Goal: Transaction & Acquisition: Purchase product/service

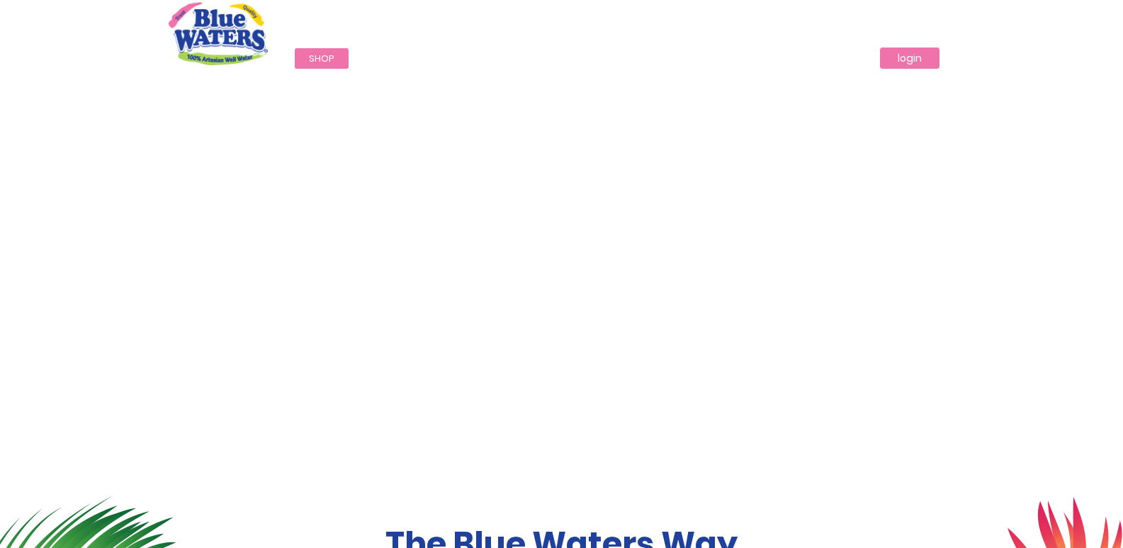
click at [904, 64] on link "login" at bounding box center [910, 57] width 60 height 21
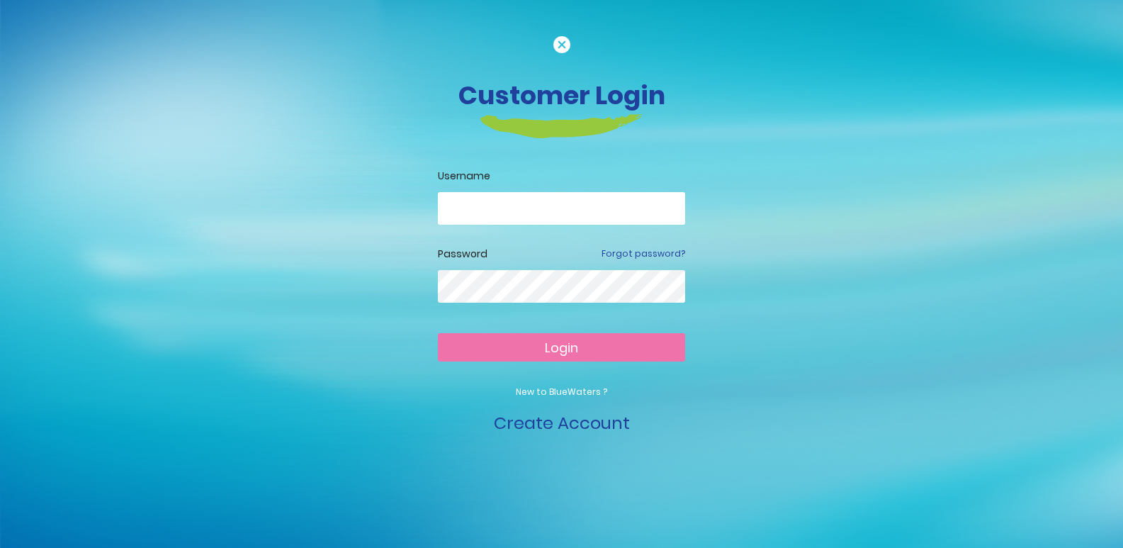
click at [581, 210] on input "email" at bounding box center [561, 208] width 247 height 33
type input "**********"
click at [563, 354] on span "Login" at bounding box center [561, 348] width 33 height 18
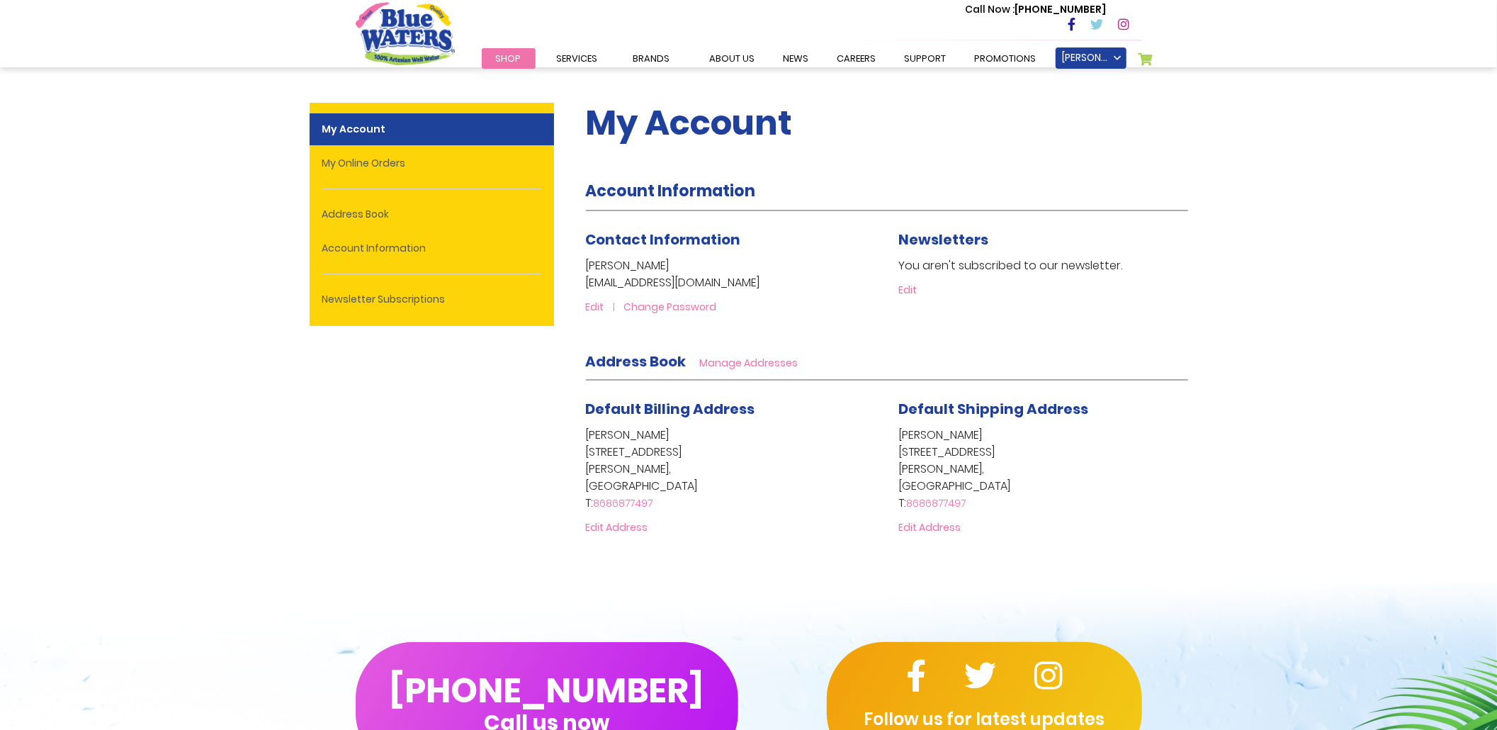
drag, startPoint x: 491, startPoint y: 233, endPoint x: 655, endPoint y: 310, distance: 181.0
click at [655, 310] on link "Change Password" at bounding box center [670, 307] width 93 height 14
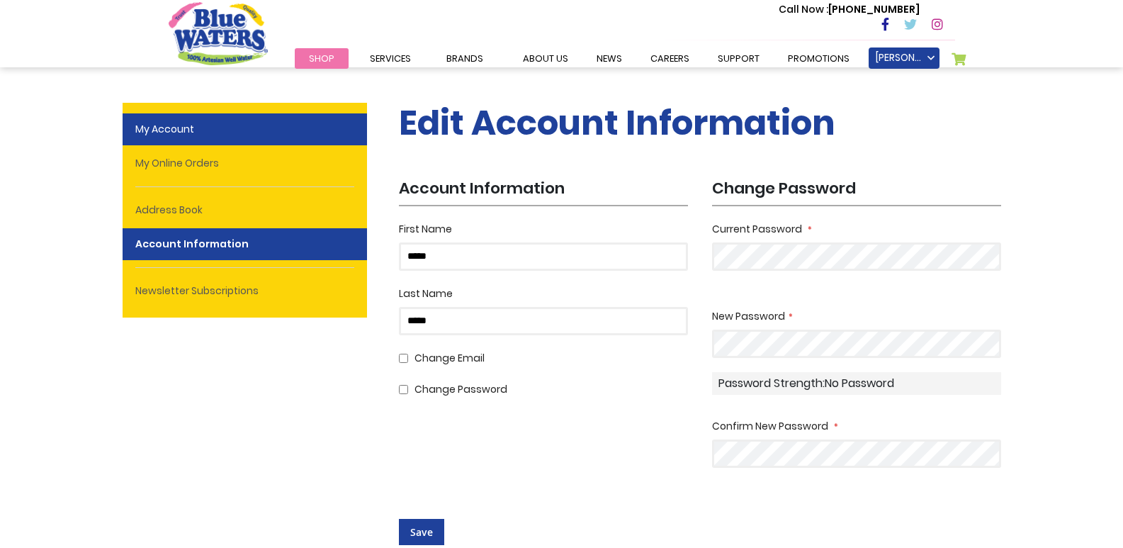
click at [237, 134] on link "My Account" at bounding box center [245, 129] width 244 height 32
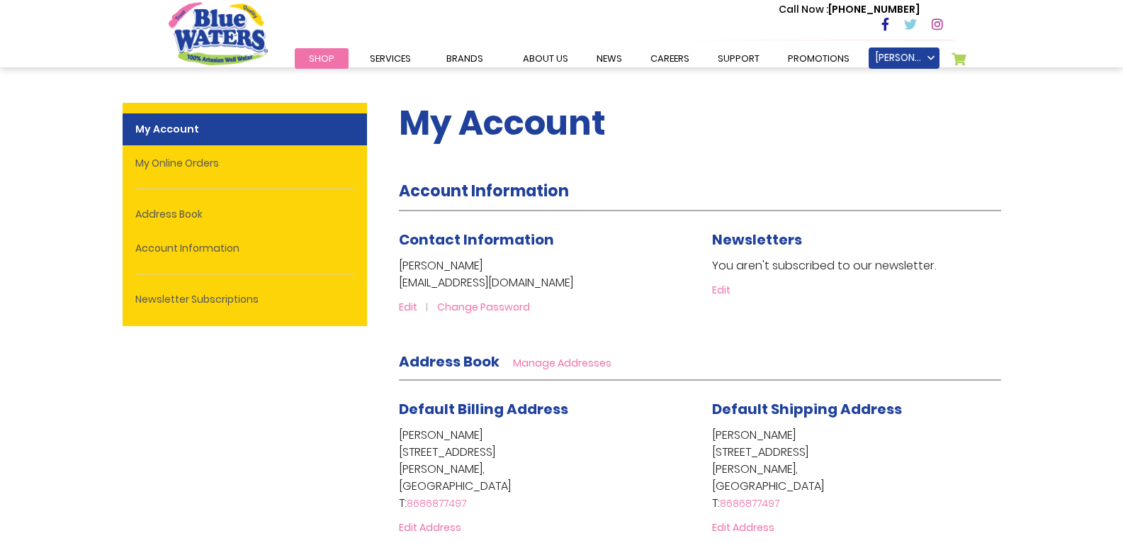
click at [325, 50] on link "Shop" at bounding box center [322, 58] width 54 height 21
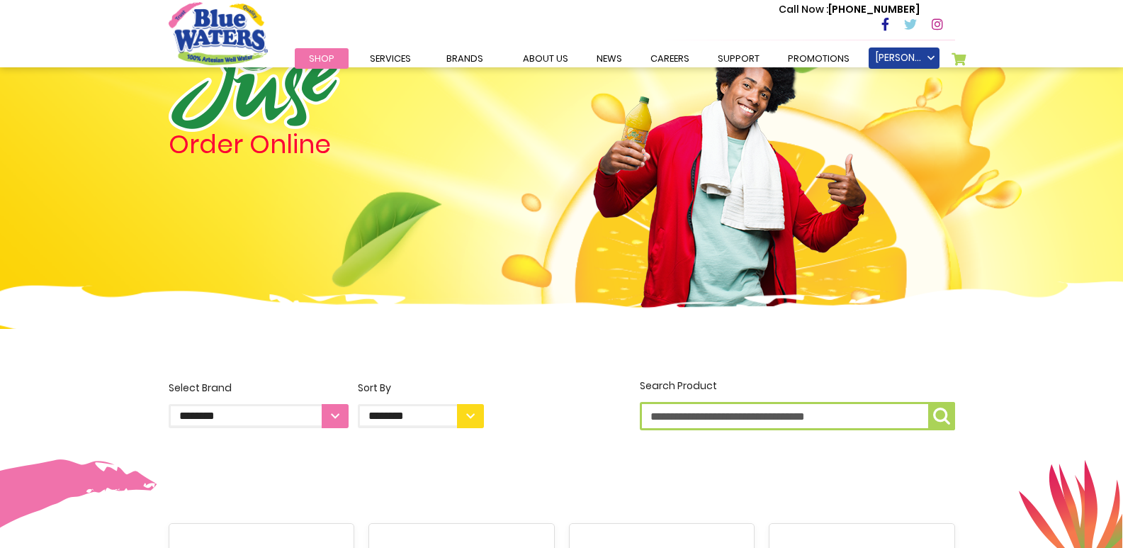
scroll to position [64, 0]
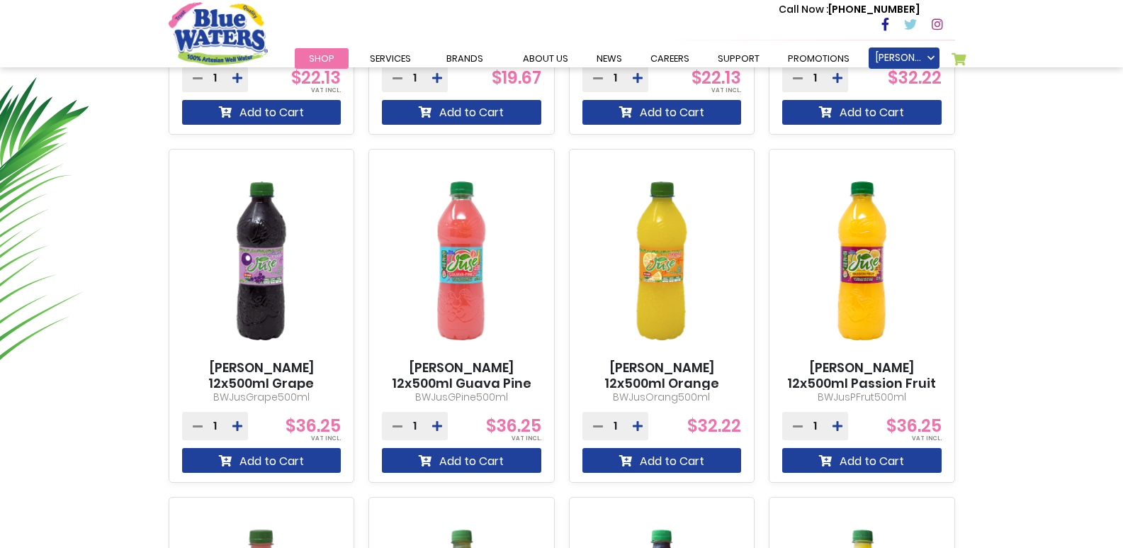
scroll to position [850, 0]
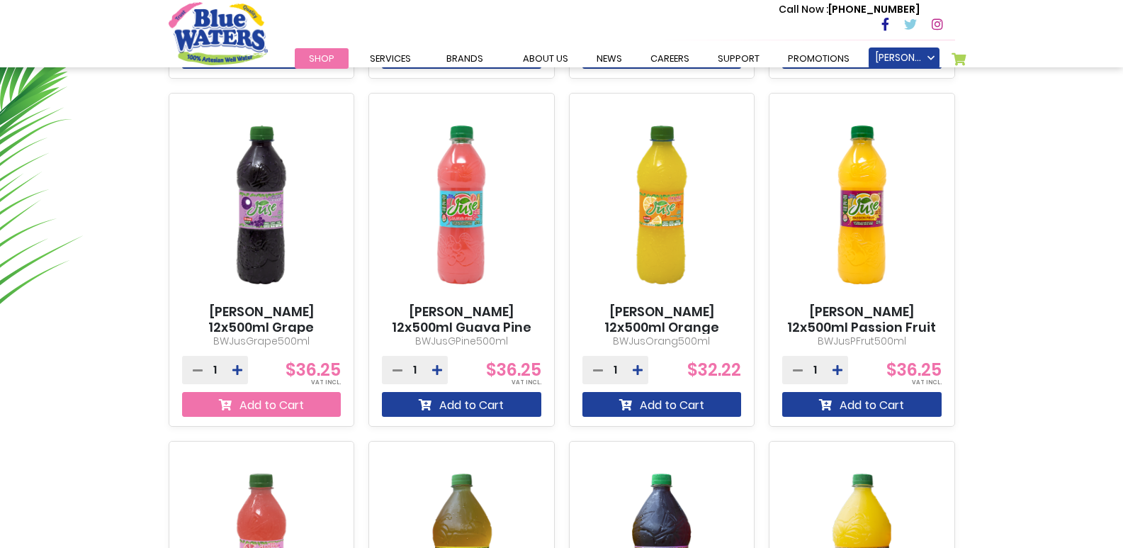
click at [274, 403] on button "Add to Cart" at bounding box center [261, 404] width 159 height 25
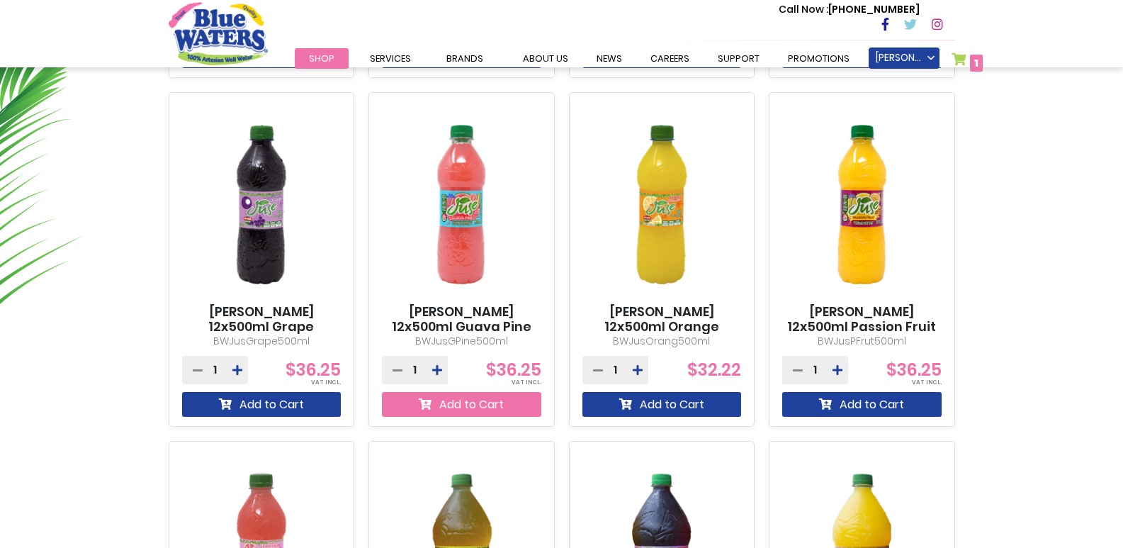
click at [456, 400] on button "Add to Cart" at bounding box center [461, 404] width 159 height 25
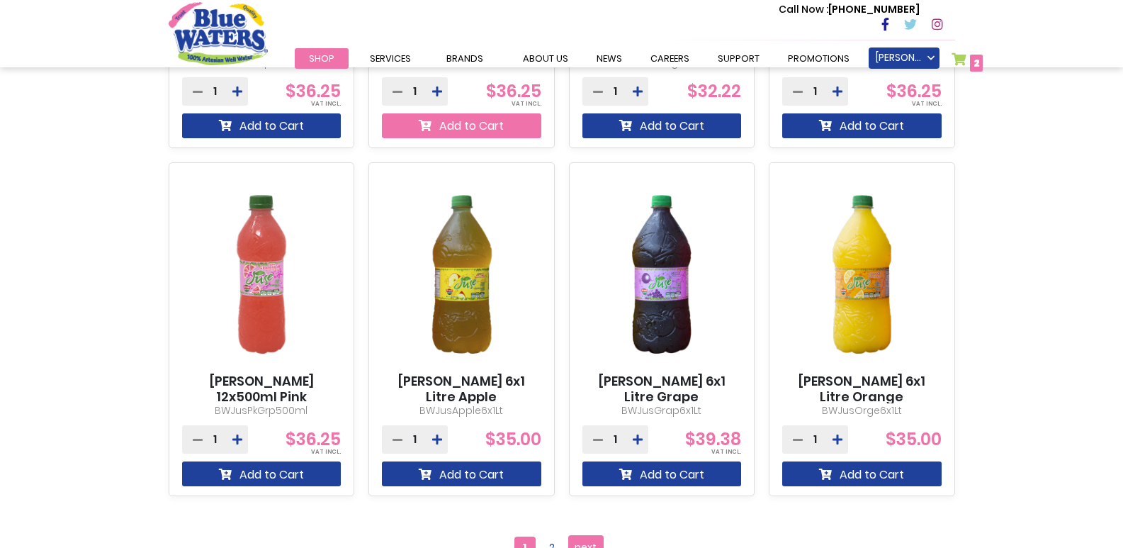
scroll to position [1172, 0]
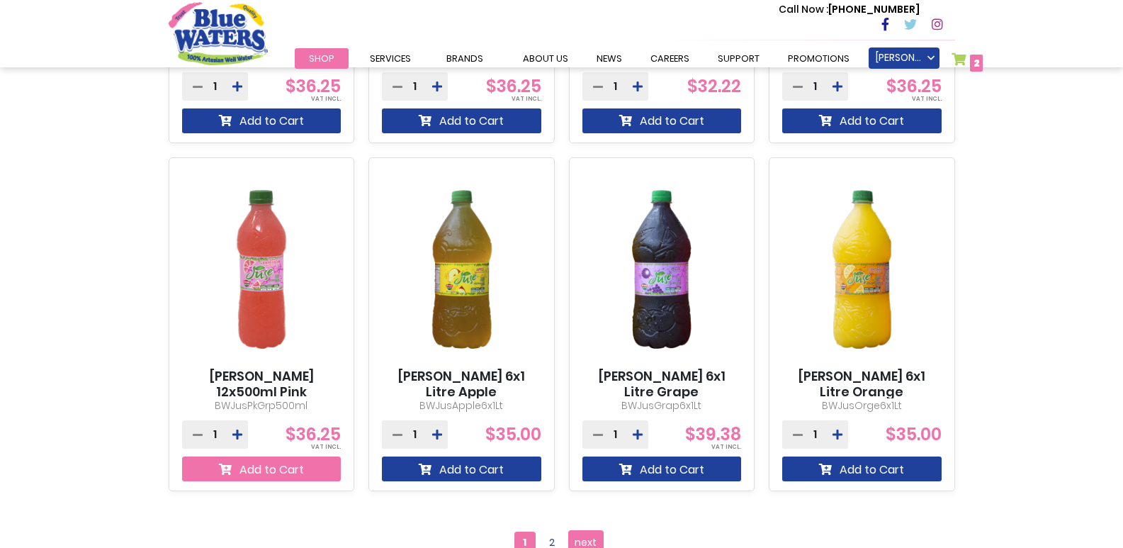
click at [284, 469] on button "Add to Cart" at bounding box center [261, 468] width 159 height 25
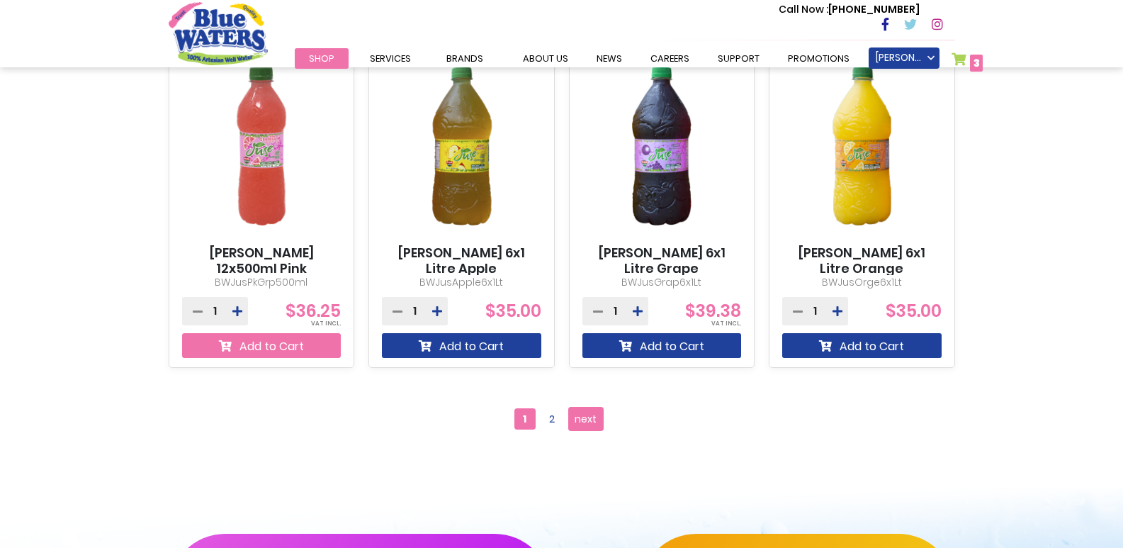
scroll to position [1314, 0]
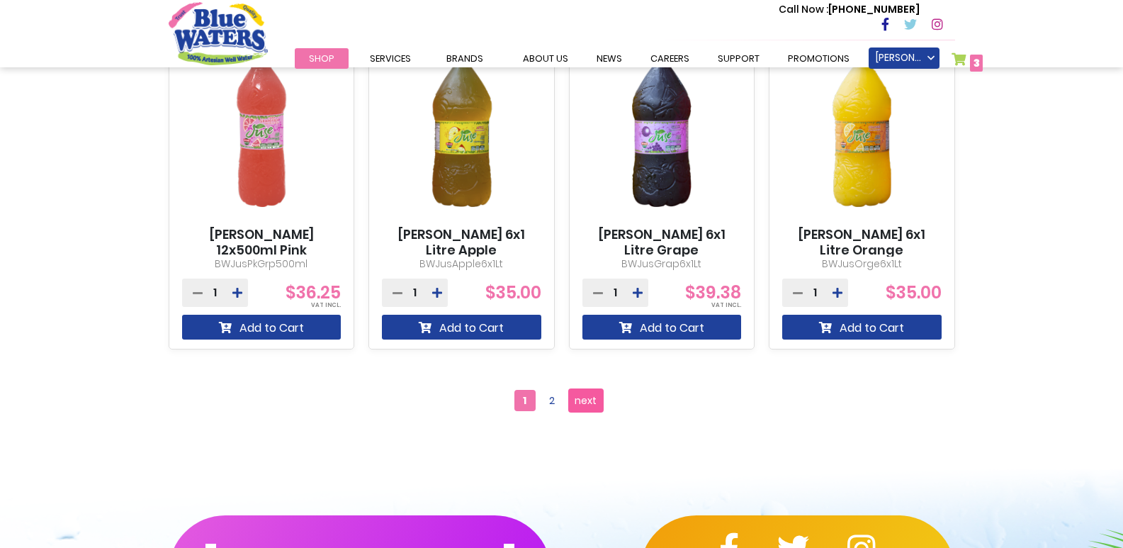
click at [576, 403] on span "next" at bounding box center [586, 400] width 22 height 21
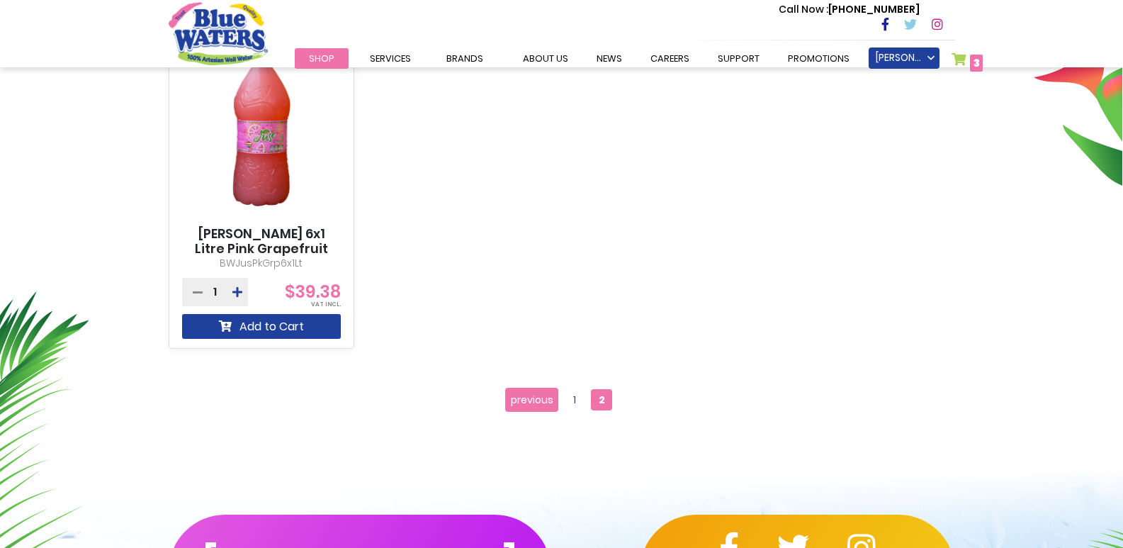
scroll to position [496, 0]
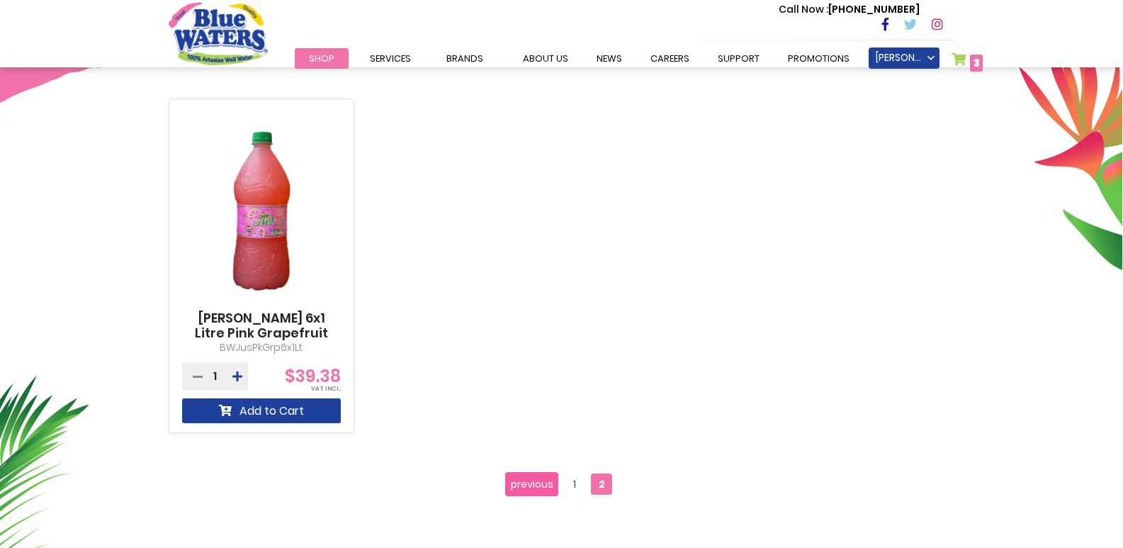
click at [537, 481] on span "previous" at bounding box center [532, 483] width 43 height 21
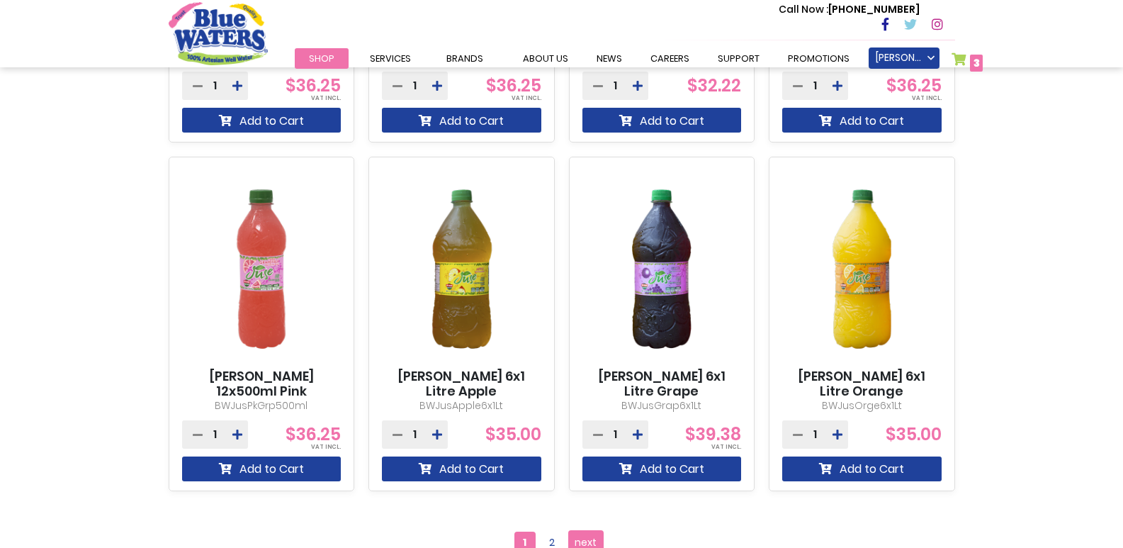
scroll to position [1205, 0]
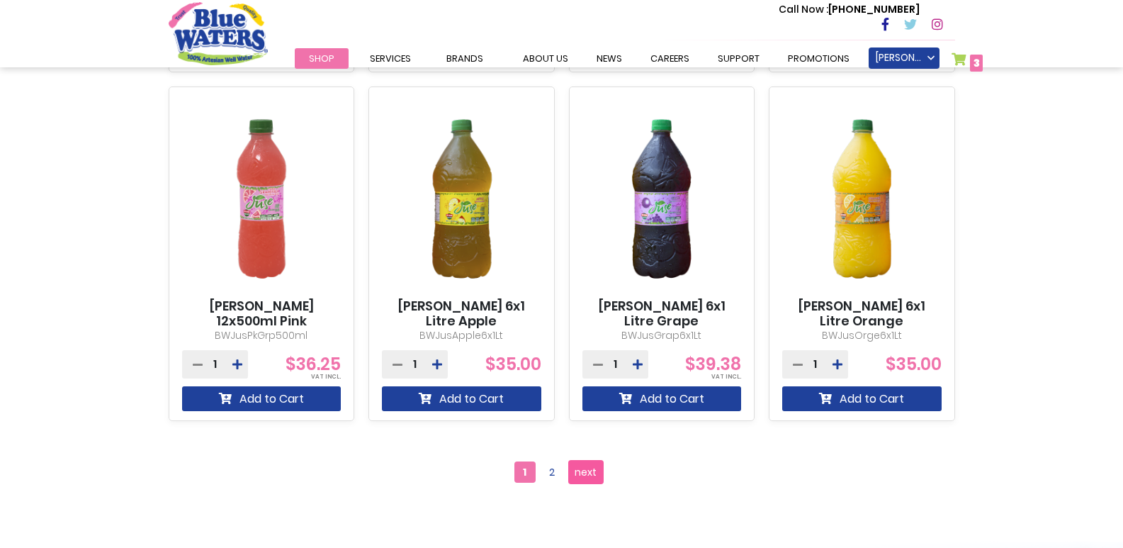
click at [580, 476] on span "next" at bounding box center [586, 471] width 22 height 21
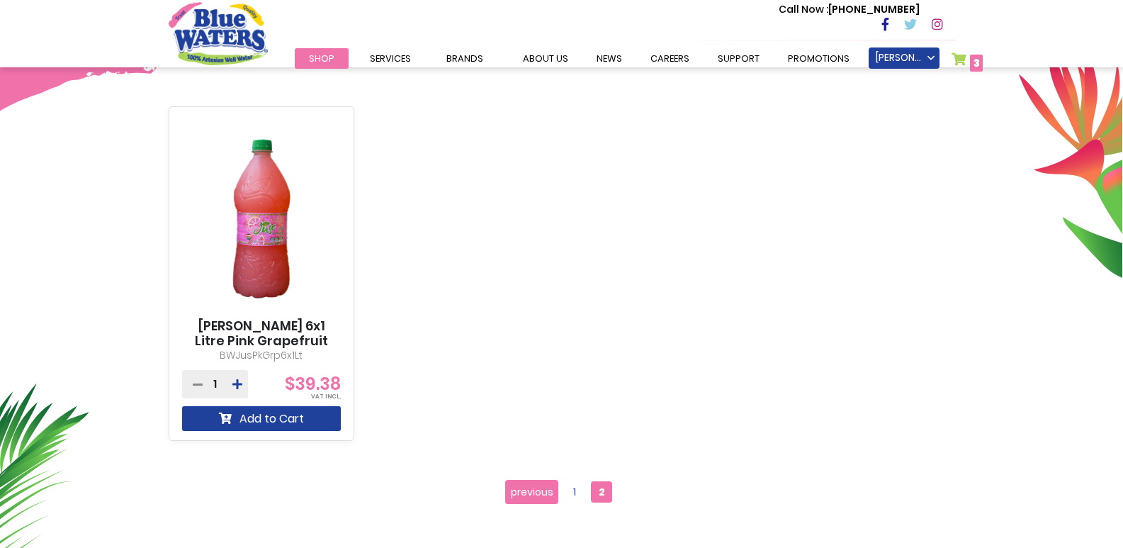
scroll to position [496, 0]
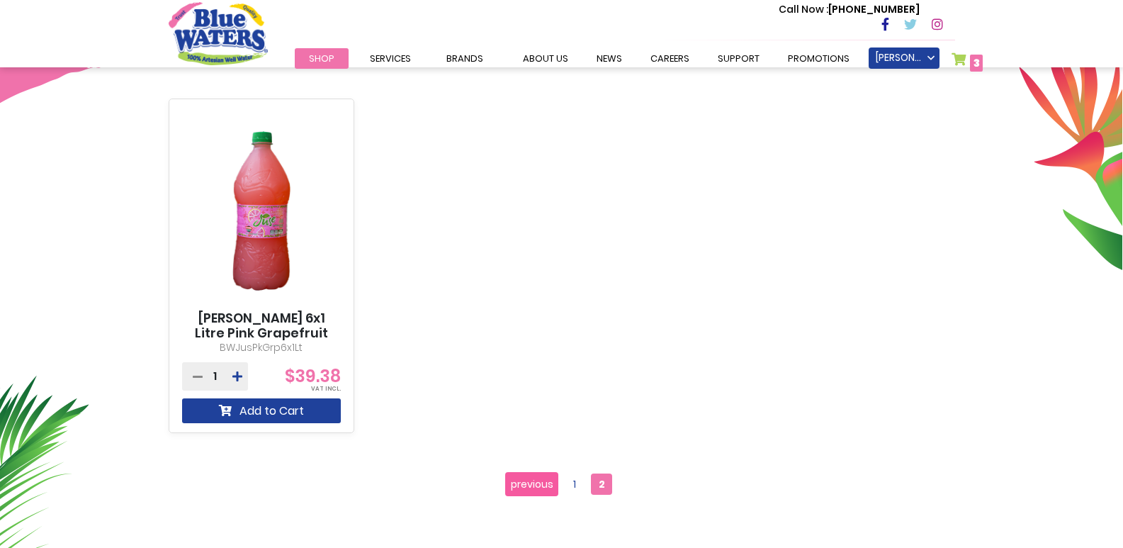
click at [533, 483] on span "previous" at bounding box center [532, 483] width 43 height 21
click at [537, 485] on span "previous" at bounding box center [532, 483] width 43 height 21
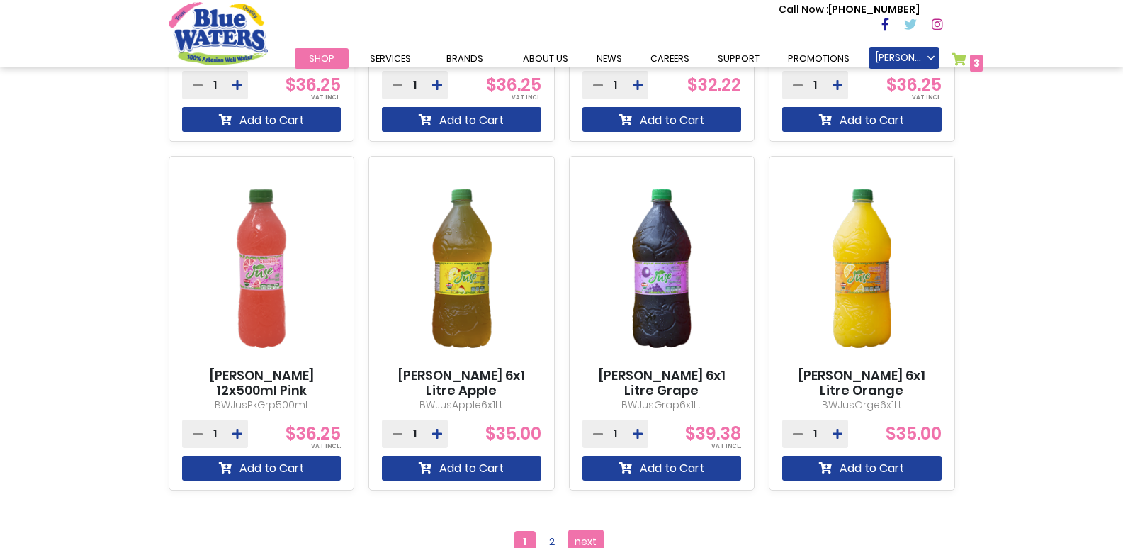
scroll to position [1134, 0]
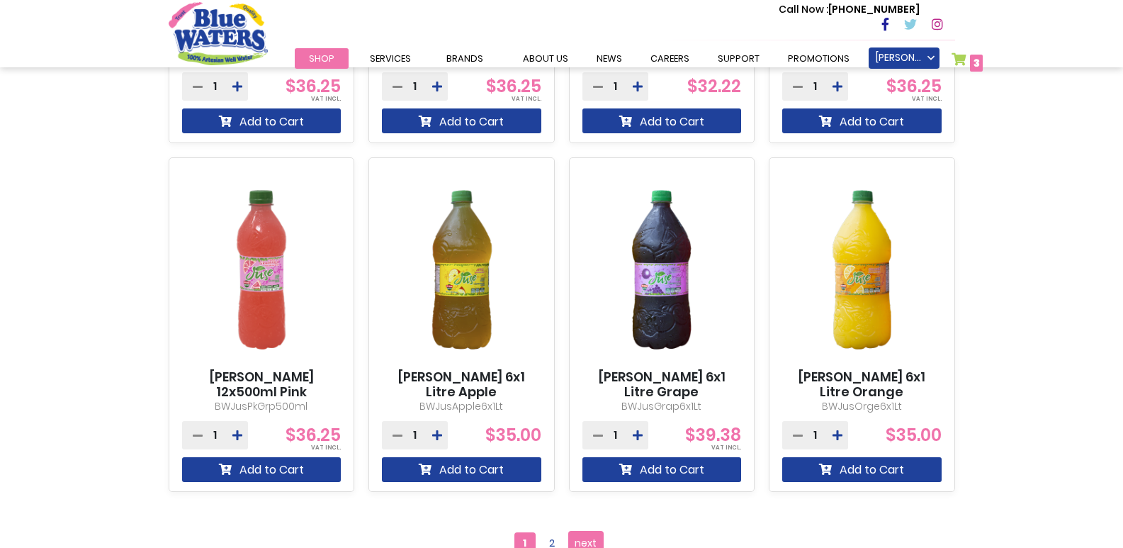
click at [965, 60] on link "My Cart 3 3 items" at bounding box center [968, 62] width 32 height 21
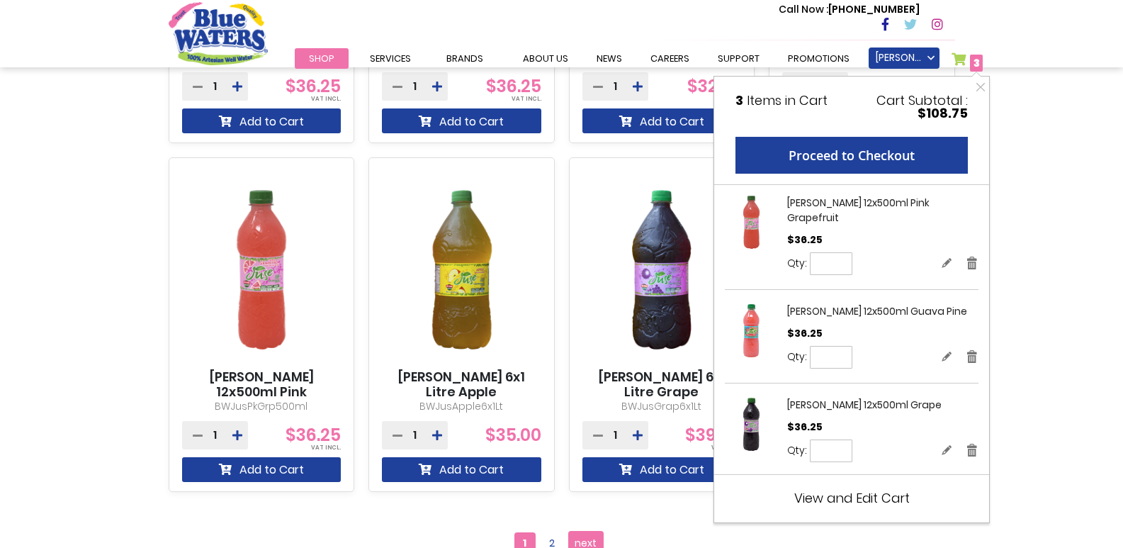
click at [835, 439] on input "*" at bounding box center [831, 450] width 43 height 23
type input "*"
click at [879, 445] on span "Update" at bounding box center [886, 450] width 33 height 11
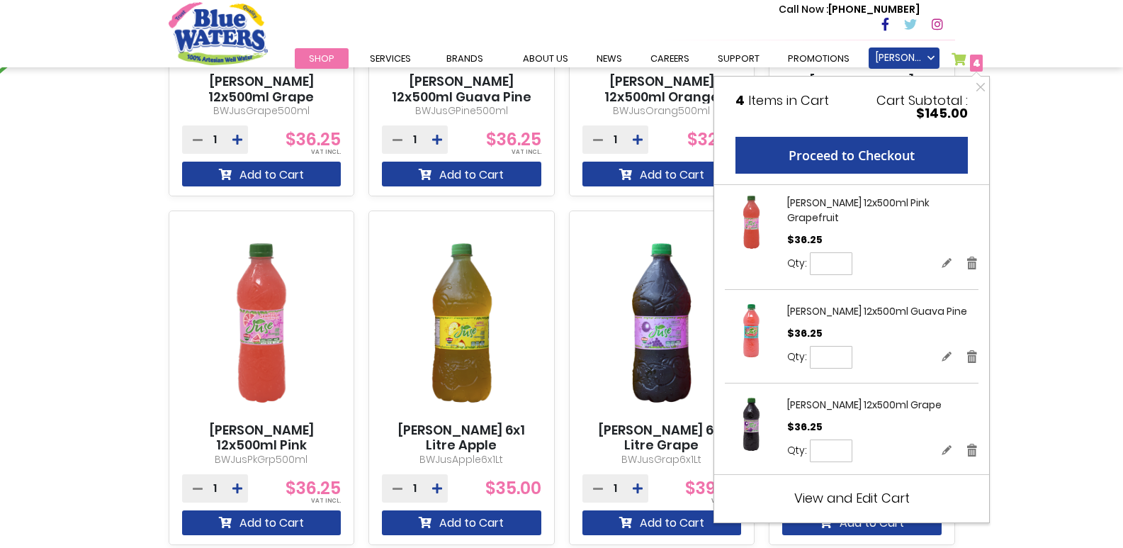
scroll to position [992, 0]
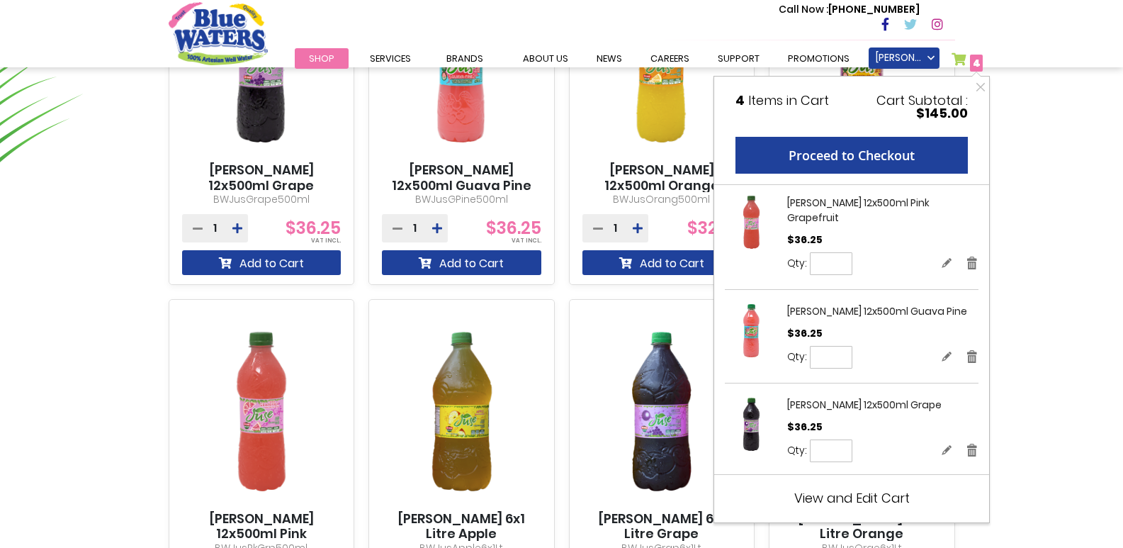
click at [219, 314] on img at bounding box center [261, 411] width 159 height 199
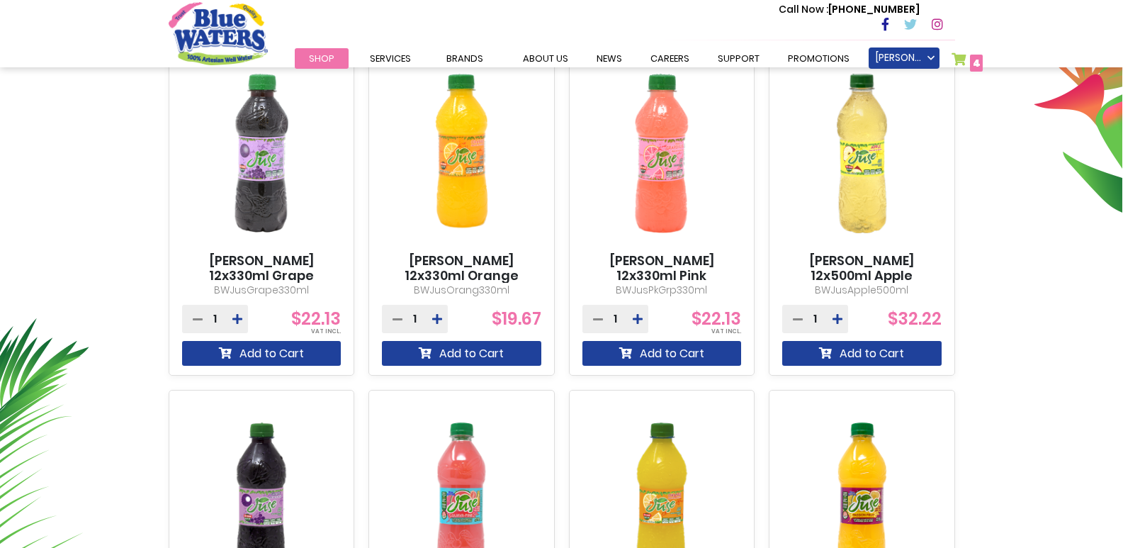
scroll to position [567, 0]
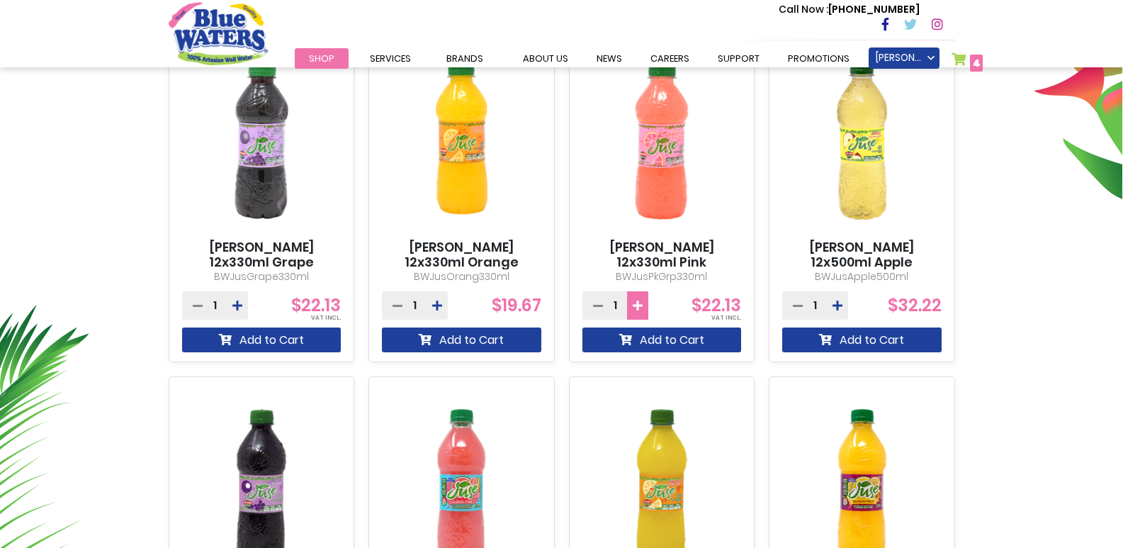
click at [634, 306] on icon at bounding box center [638, 305] width 10 height 11
click at [595, 304] on icon at bounding box center [598, 305] width 10 height 11
click at [661, 340] on button "Add to Cart" at bounding box center [662, 339] width 159 height 25
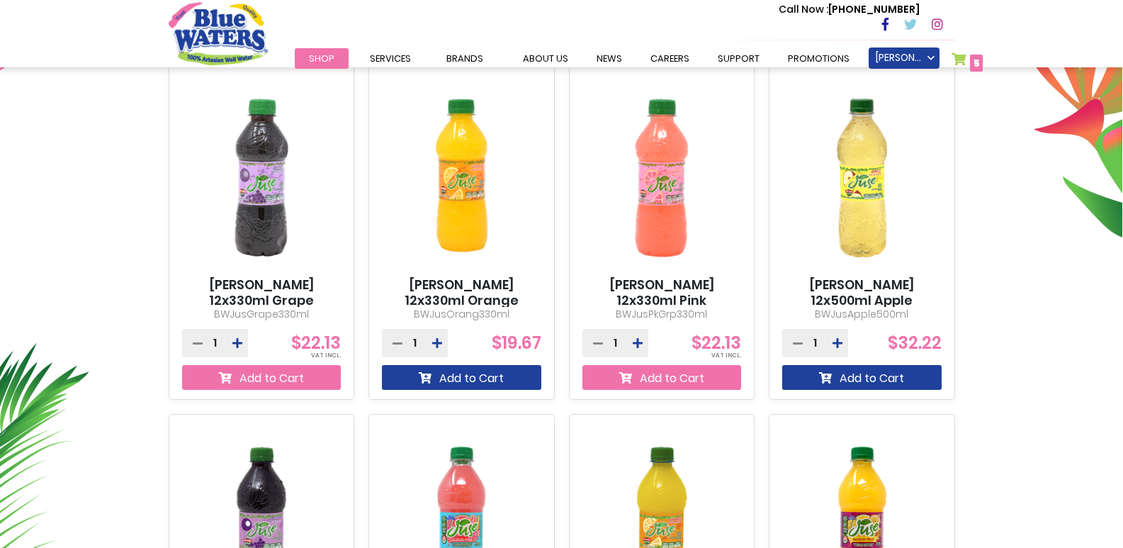
scroll to position [605, 0]
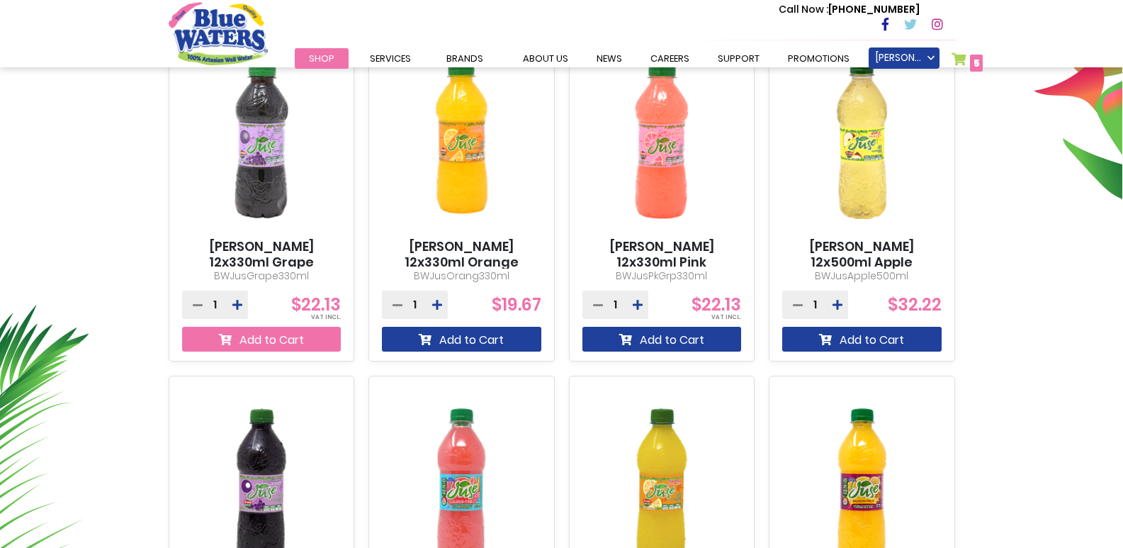
click at [275, 339] on button "Add to Cart" at bounding box center [261, 339] width 159 height 25
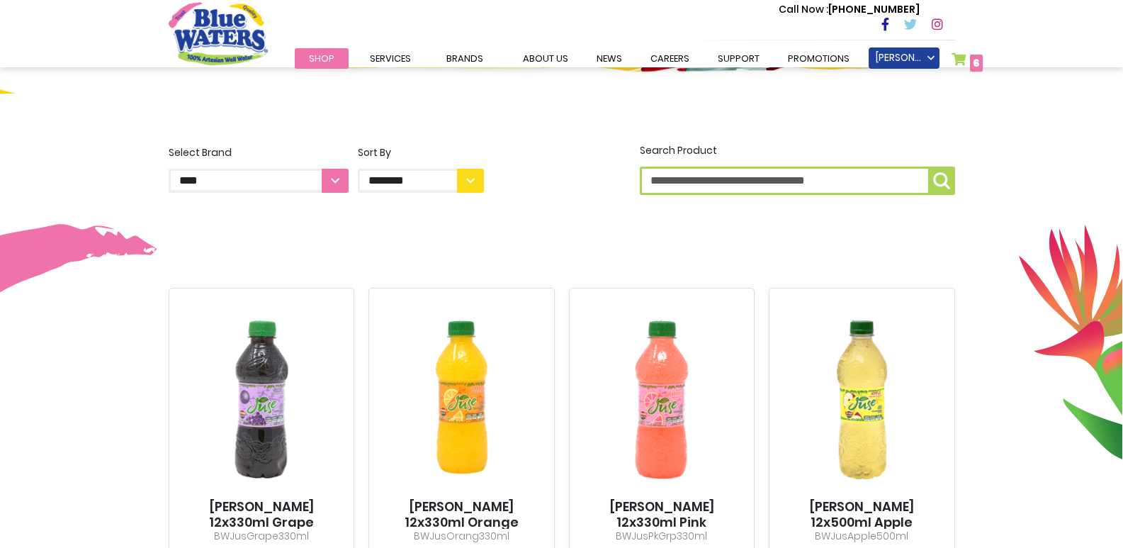
scroll to position [354, 0]
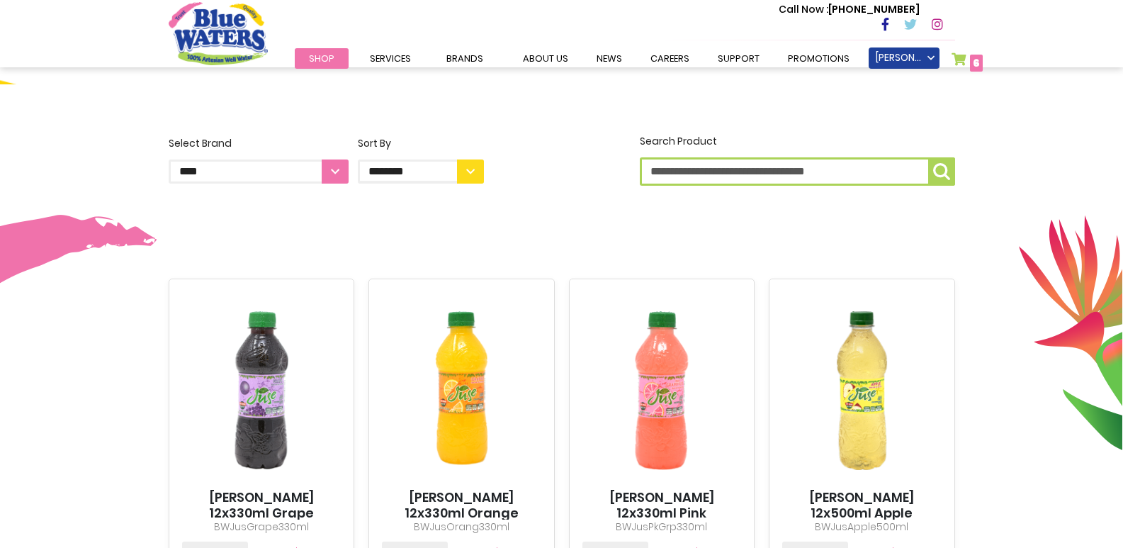
click at [334, 170] on select "**********" at bounding box center [259, 171] width 180 height 24
select select "**********"
click at [169, 159] on select "**********" at bounding box center [259, 171] width 180 height 24
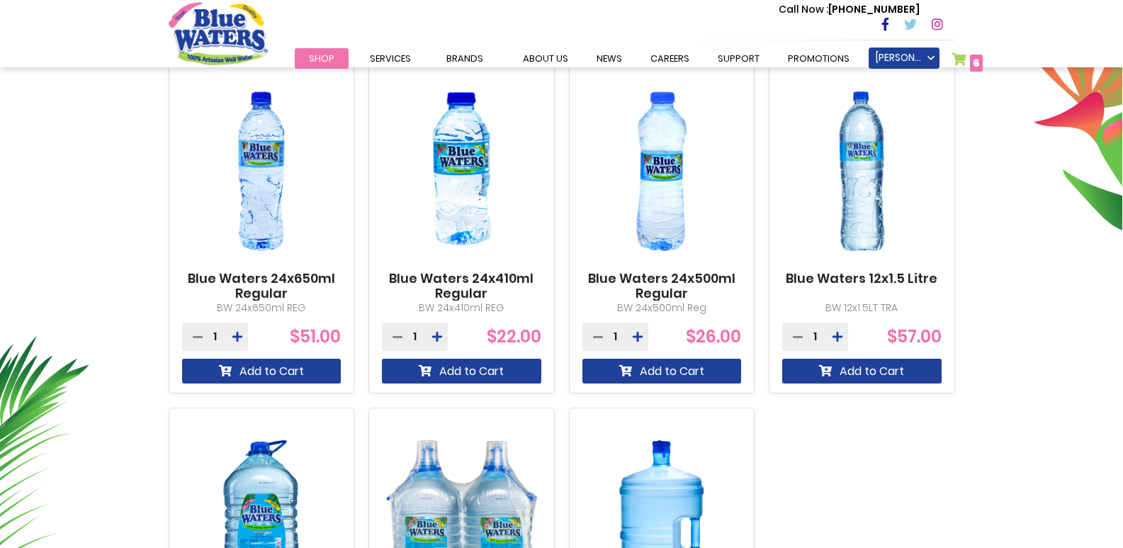
scroll to position [567, 0]
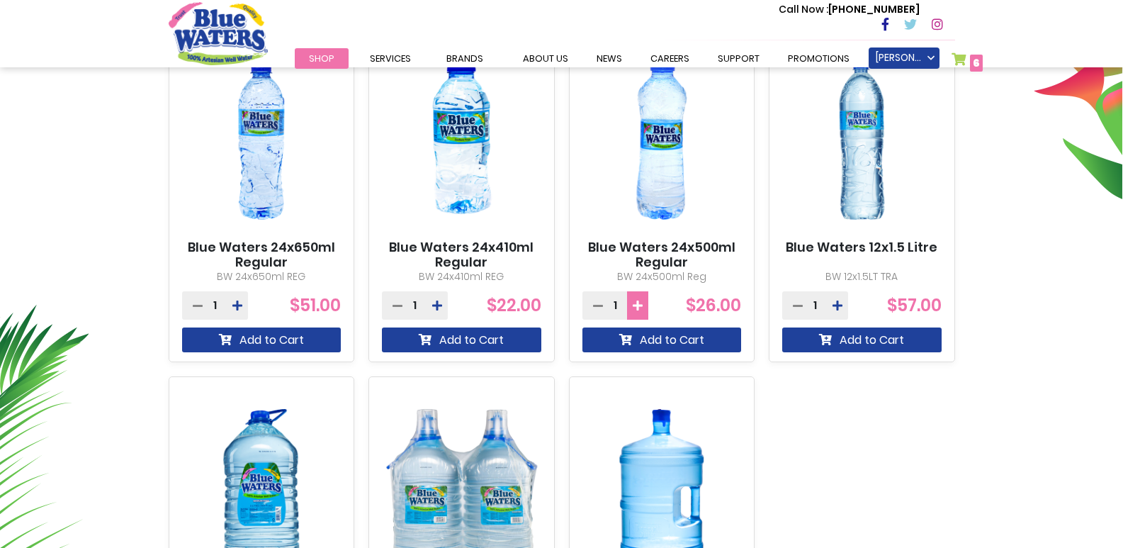
click at [636, 306] on icon at bounding box center [638, 305] width 10 height 11
click at [637, 307] on icon at bounding box center [638, 305] width 10 height 11
click at [636, 306] on icon at bounding box center [638, 305] width 10 height 11
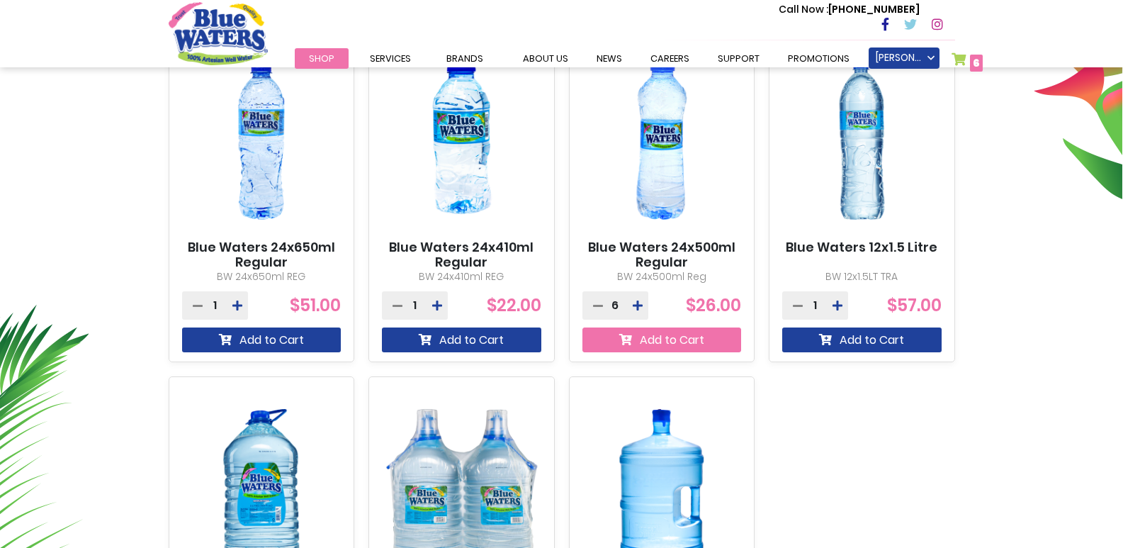
click at [660, 342] on button "Add to Cart" at bounding box center [662, 339] width 159 height 25
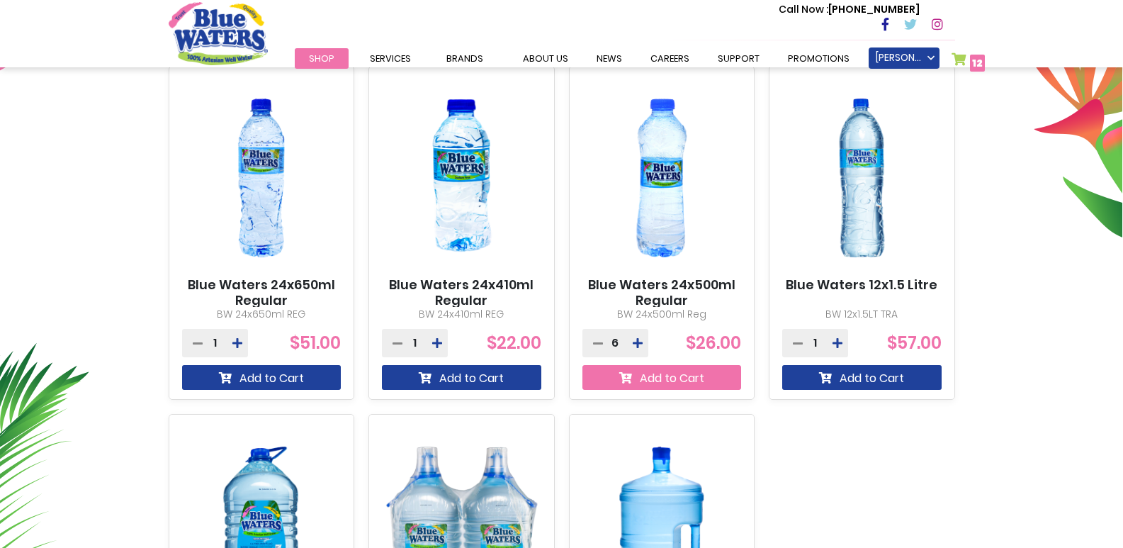
scroll to position [605, 0]
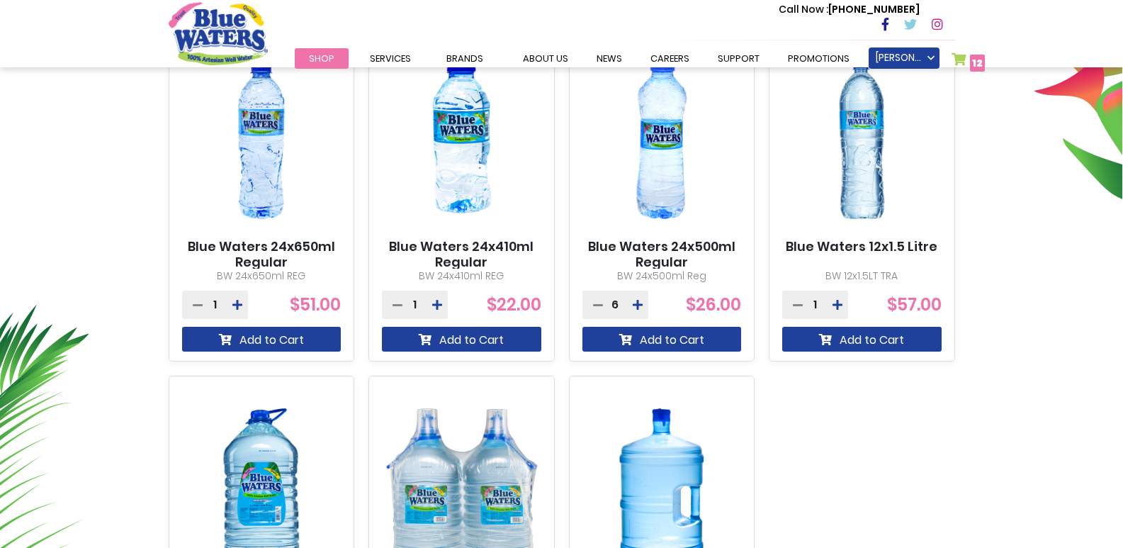
click at [975, 62] on span "12" at bounding box center [977, 63] width 11 height 14
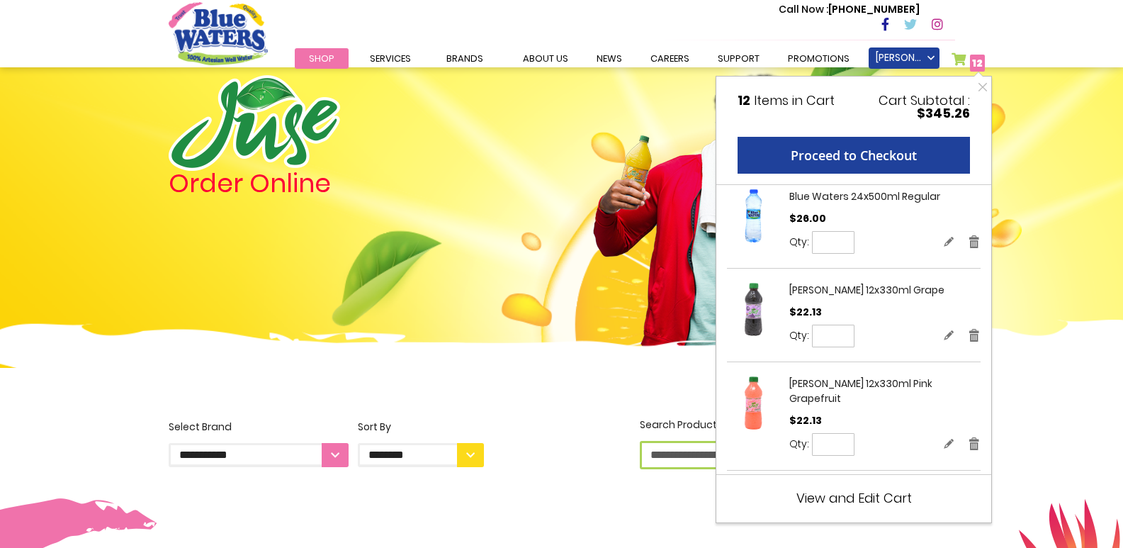
scroll to position [0, 0]
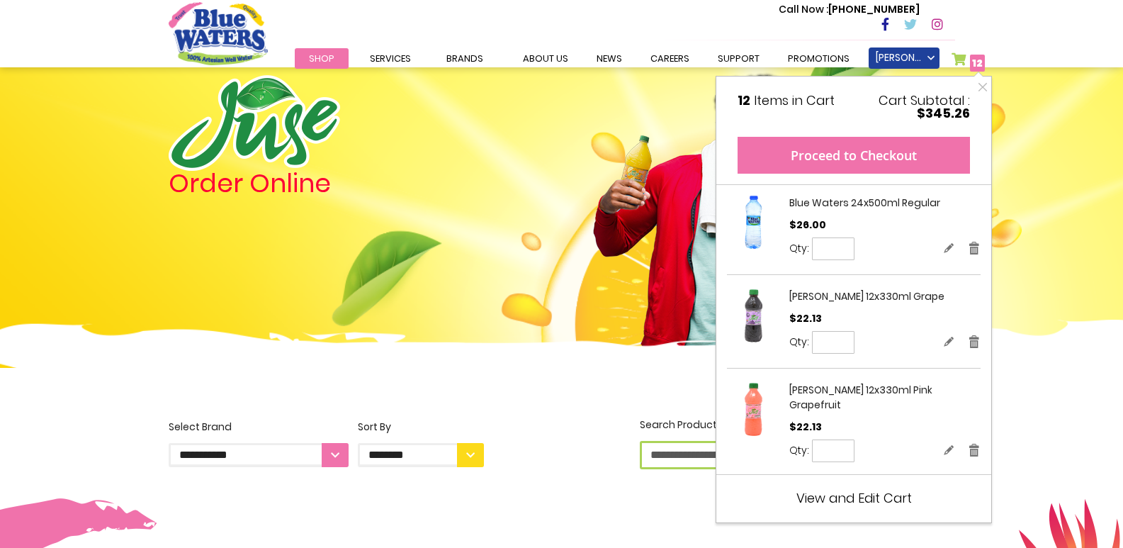
click at [883, 162] on button "Proceed to Checkout" at bounding box center [854, 155] width 232 height 37
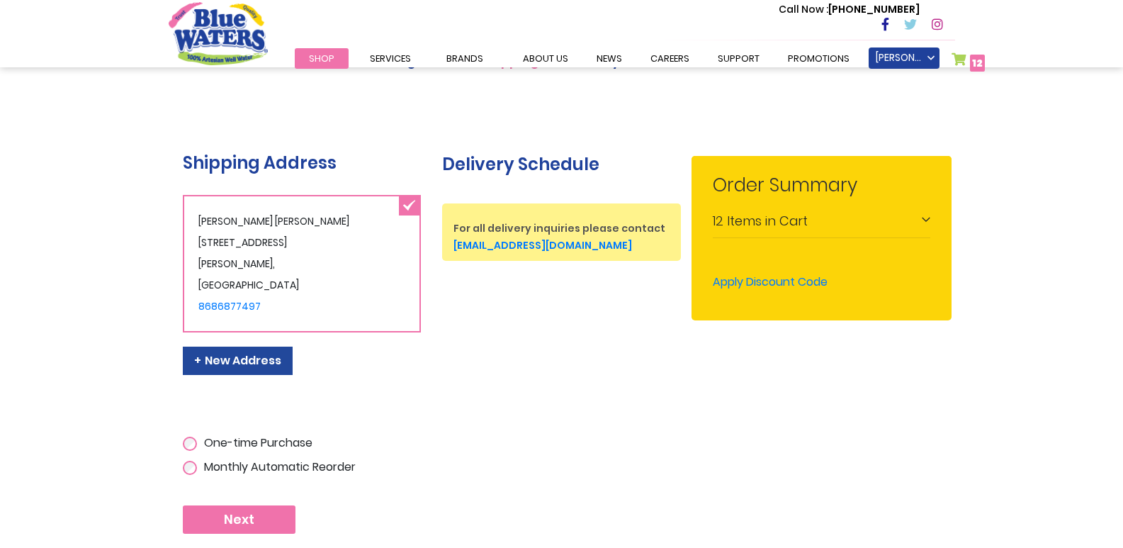
scroll to position [118, 0]
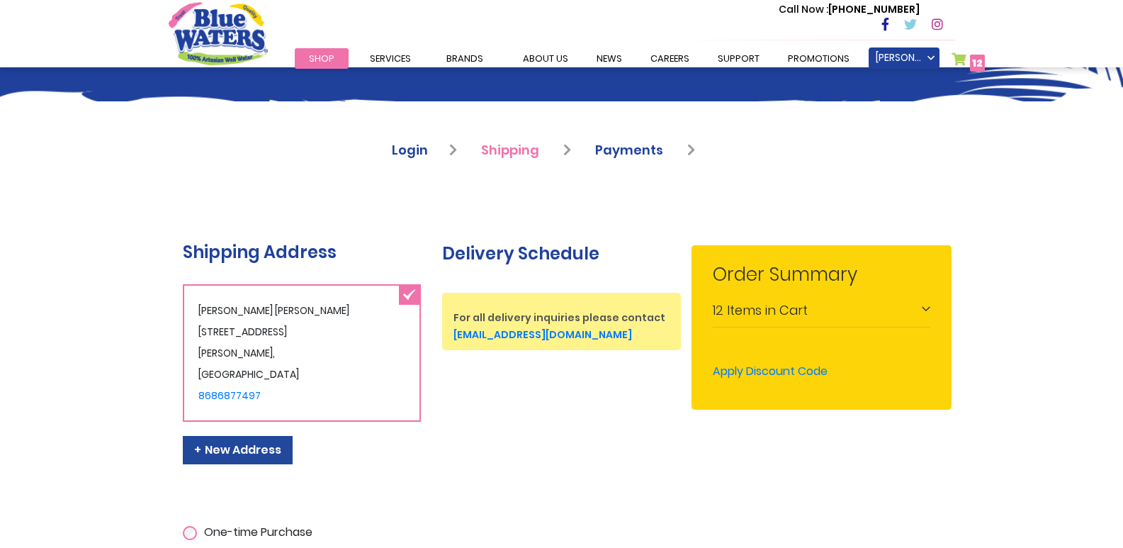
click at [633, 153] on span "Payments" at bounding box center [629, 150] width 68 height 18
click at [646, 146] on span "Payments" at bounding box center [629, 150] width 68 height 18
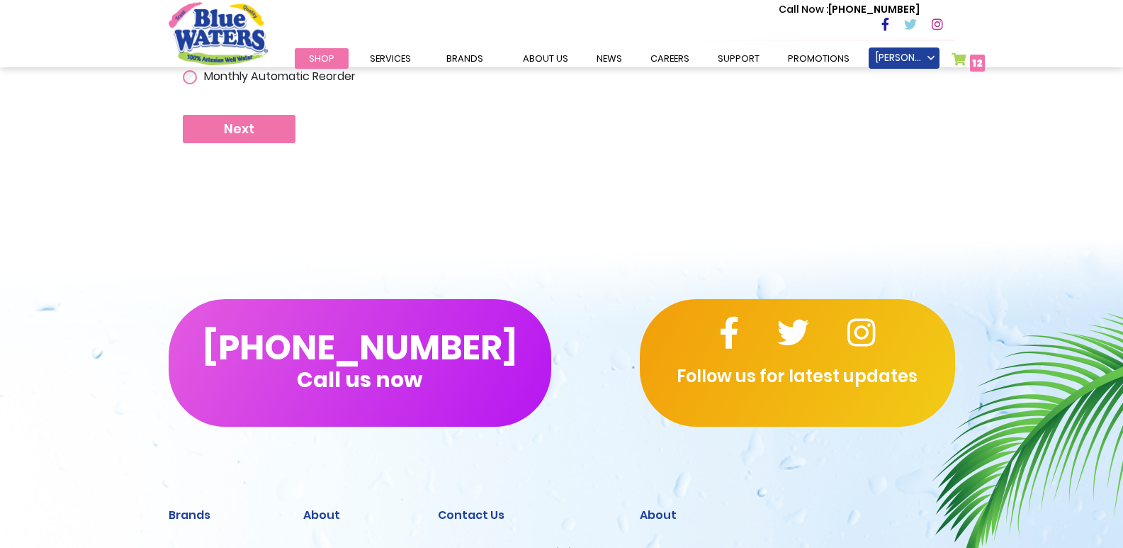
scroll to position [614, 0]
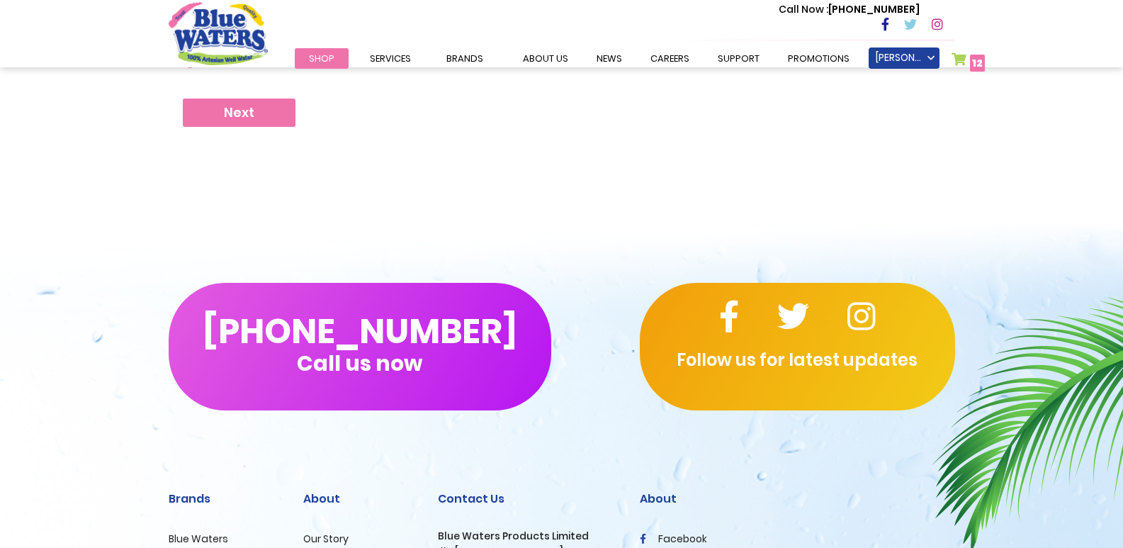
click at [225, 115] on span "Next" at bounding box center [239, 113] width 30 height 16
